Goal: Communication & Community: Ask a question

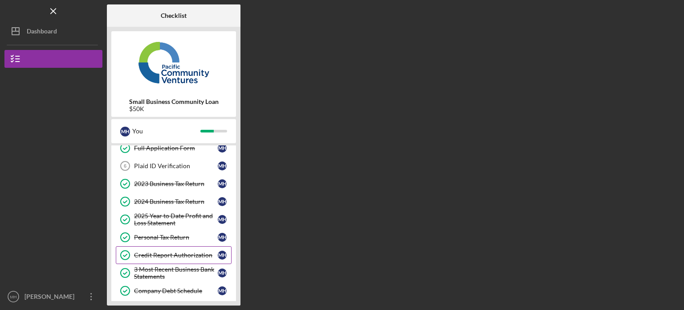
scroll to position [89, 0]
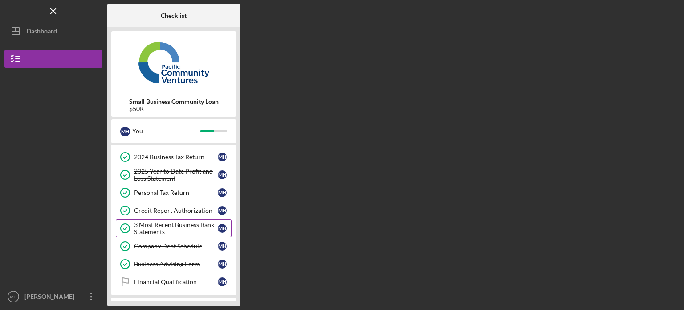
drag, startPoint x: 185, startPoint y: 219, endPoint x: 196, endPoint y: 222, distance: 10.8
click at [185, 219] on link "3 Most Recent Business Bank Statements 3 Most Recent Business Bank Statements M…" at bounding box center [174, 228] width 116 height 18
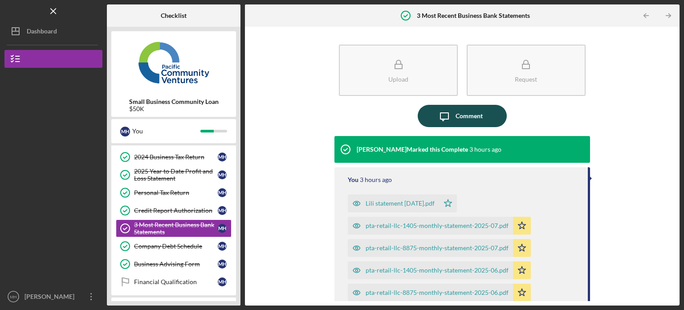
click at [472, 116] on div "Comment" at bounding box center [469, 116] width 27 height 22
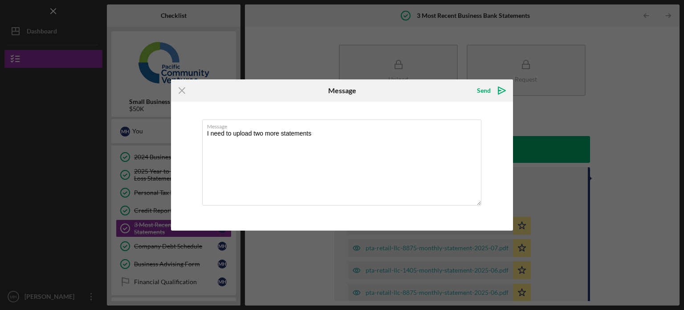
drag, startPoint x: 326, startPoint y: 133, endPoint x: 196, endPoint y: 136, distance: 129.7
click at [196, 137] on div "Message I need to upload two more statements" at bounding box center [342, 166] width 342 height 128
type textarea "I need to upload two more statements"
click at [176, 87] on icon "Icon/Menu Close" at bounding box center [182, 90] width 22 height 22
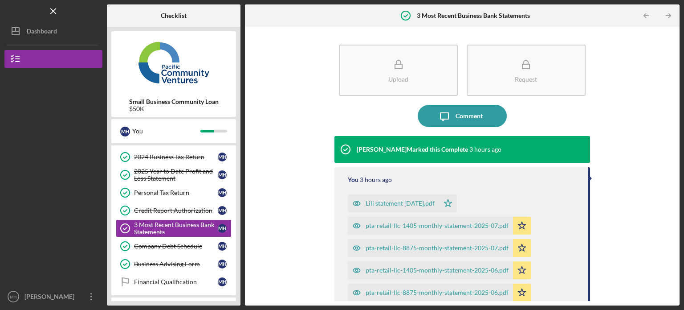
scroll to position [126, 0]
